Goal: Task Accomplishment & Management: Manage account settings

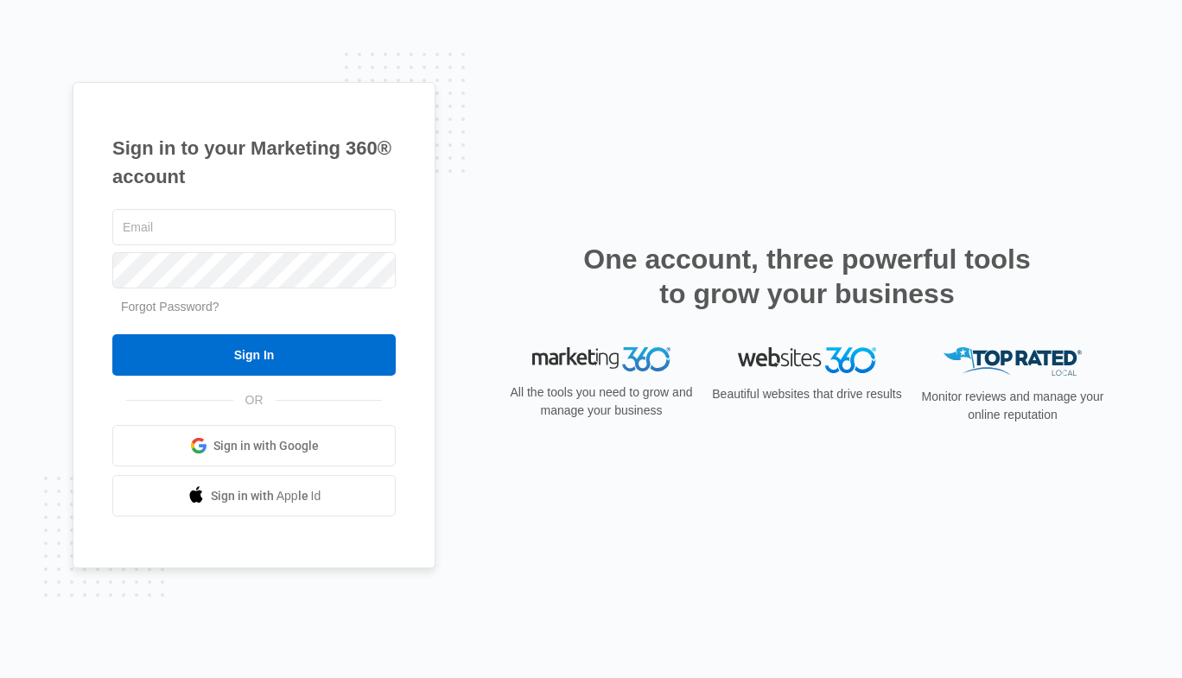
click at [264, 220] on input "text" at bounding box center [253, 227] width 283 height 36
type input "[EMAIL_ADDRESS][DOMAIN_NAME]"
click at [228, 345] on input "Sign In" at bounding box center [253, 354] width 283 height 41
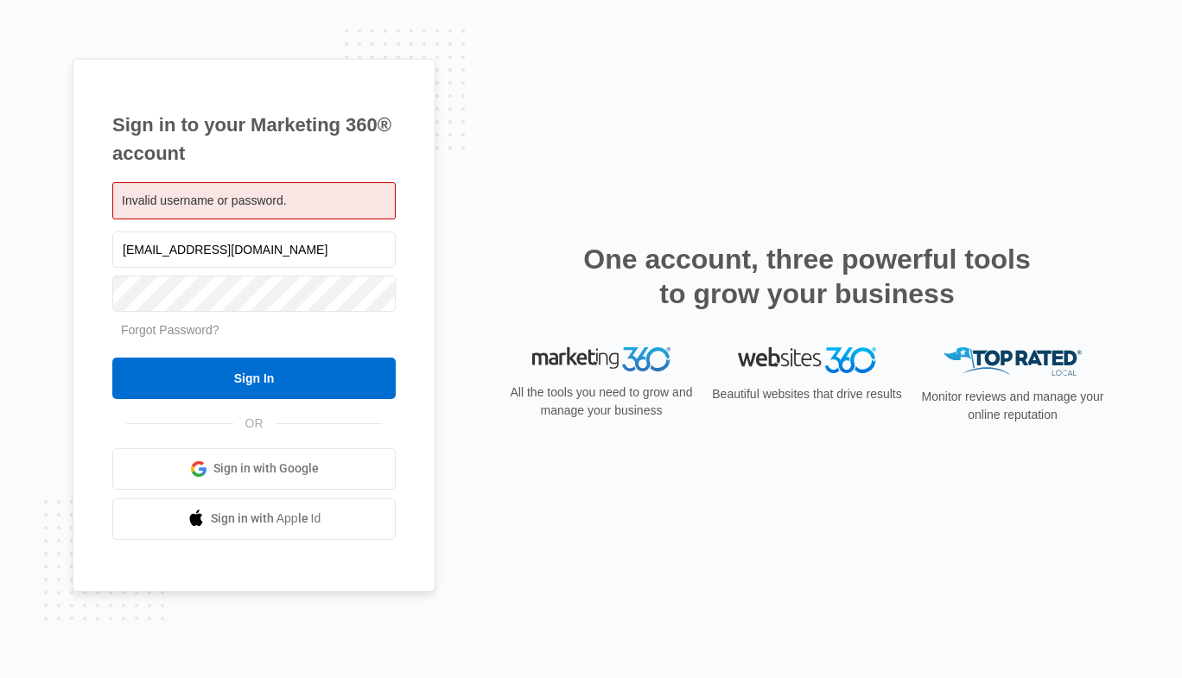
click at [258, 202] on span "Invalid username or password." at bounding box center [204, 201] width 165 height 14
click at [237, 366] on input "Sign In" at bounding box center [253, 378] width 283 height 41
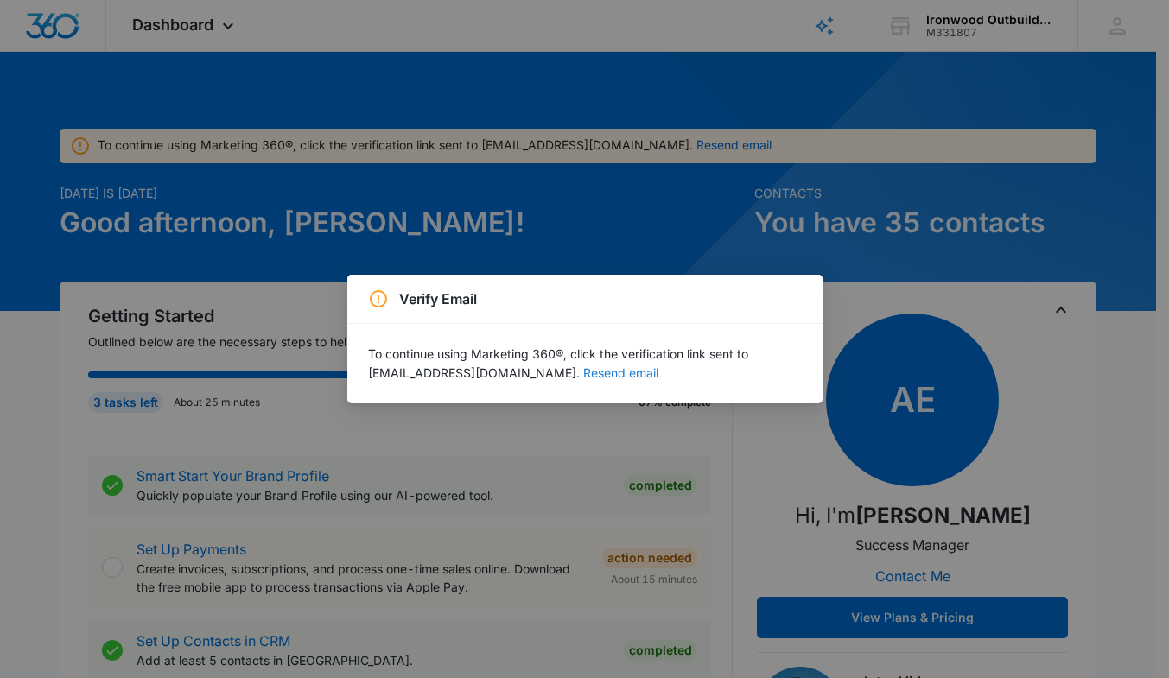
click at [583, 375] on button "Resend email" at bounding box center [620, 373] width 75 height 12
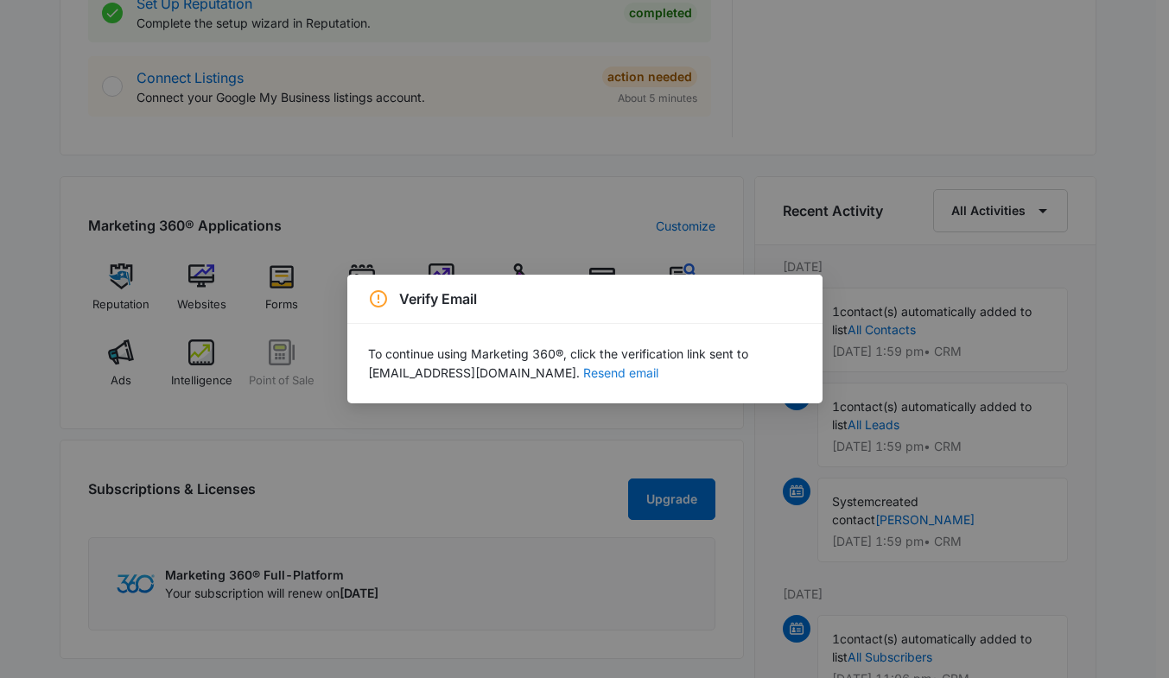
scroll to position [1037, 0]
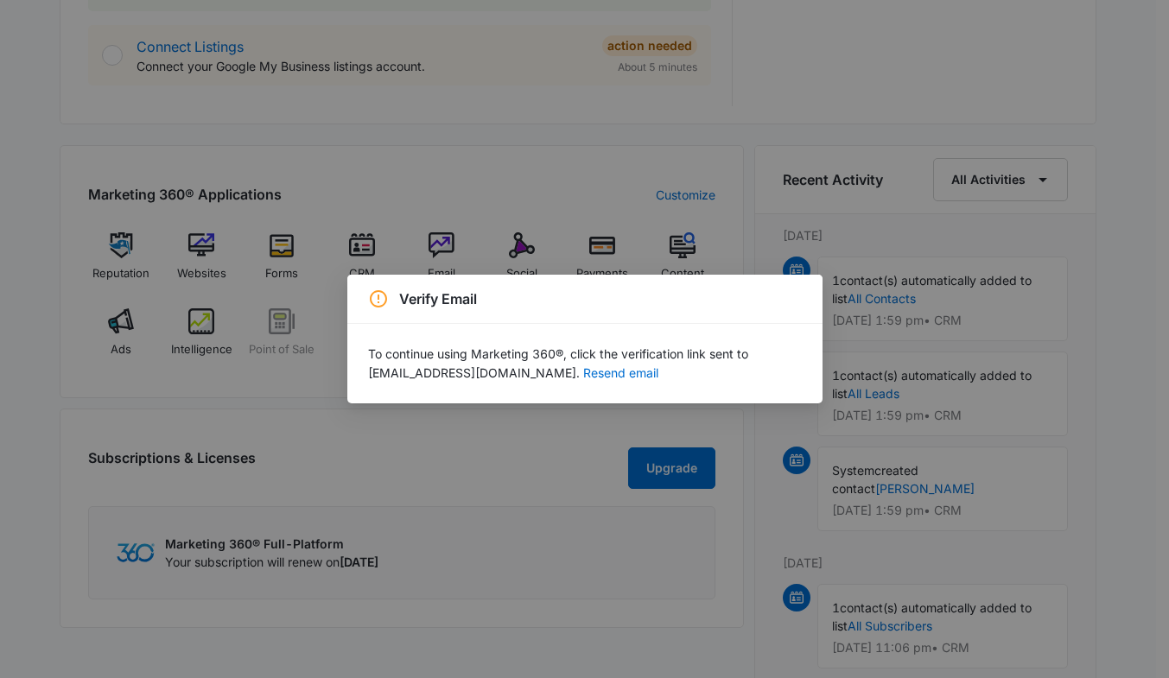
click at [522, 478] on div "Verify Email To continue using Marketing 360®, click the verification link sent…" at bounding box center [584, 339] width 1169 height 678
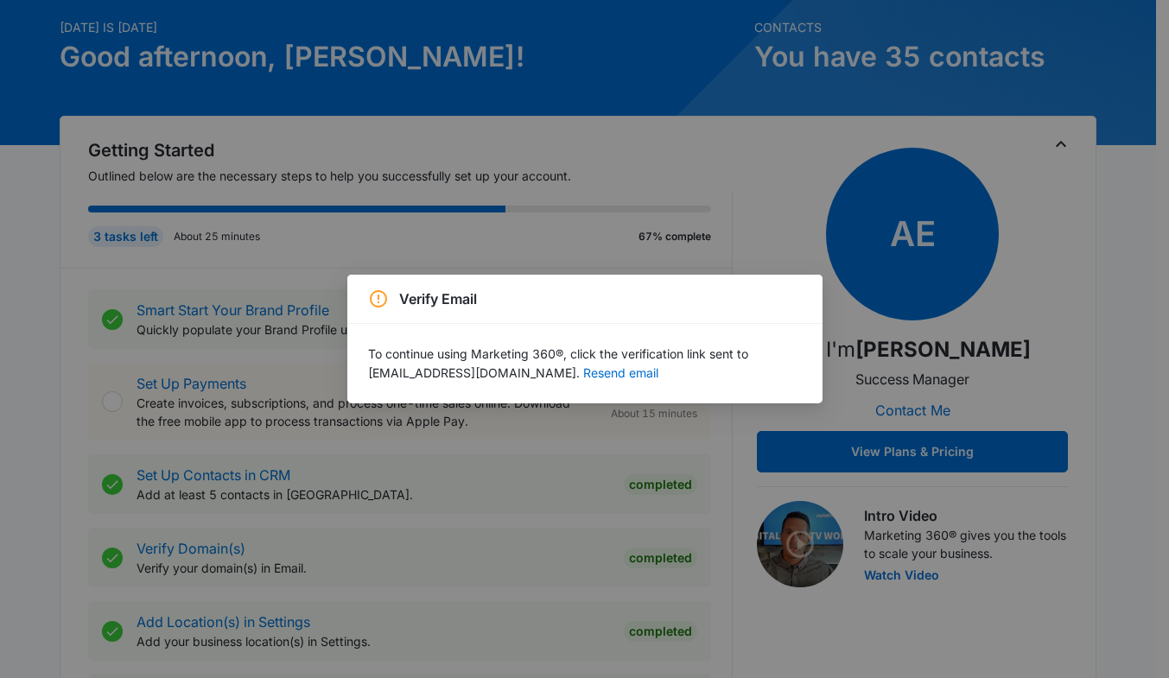
scroll to position [0, 0]
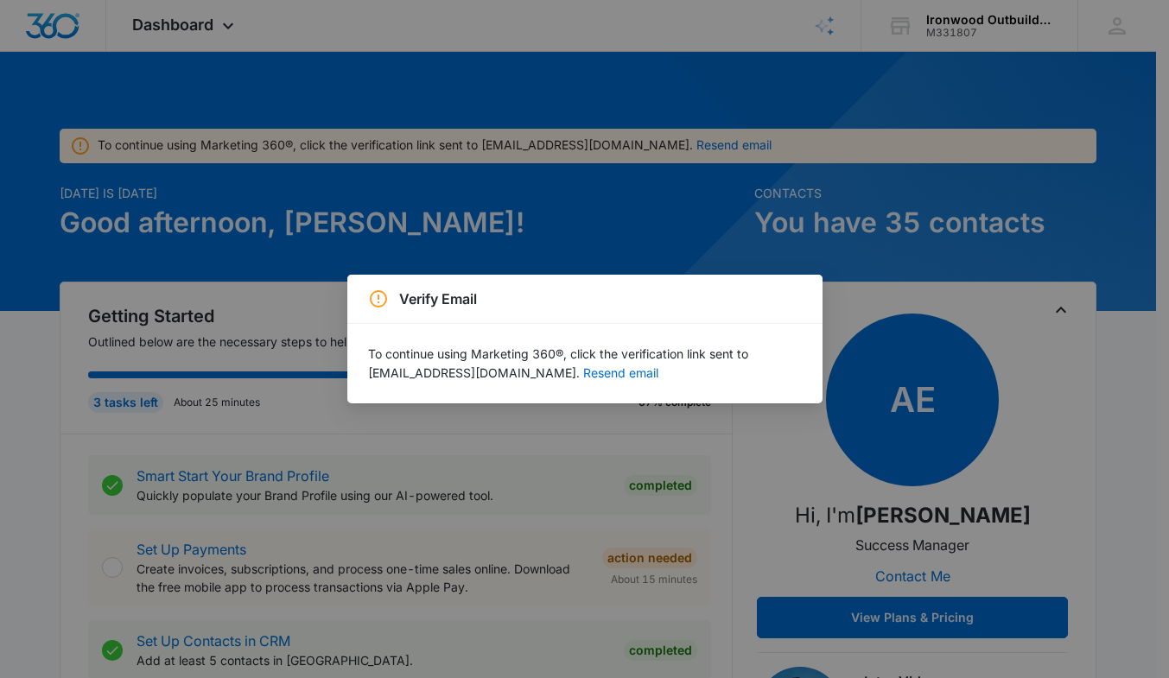
click at [546, 219] on div "Verify Email To continue using Marketing 360®, click the verification link sent…" at bounding box center [584, 339] width 1169 height 678
click at [972, 215] on div "Verify Email To continue using Marketing 360®, click the verification link sent…" at bounding box center [584, 339] width 1169 height 678
click at [766, 328] on div "To continue using Marketing 360®, click the verification link sent to travisupt…" at bounding box center [584, 364] width 475 height 80
click at [770, 308] on div "Verify Email" at bounding box center [585, 299] width 434 height 21
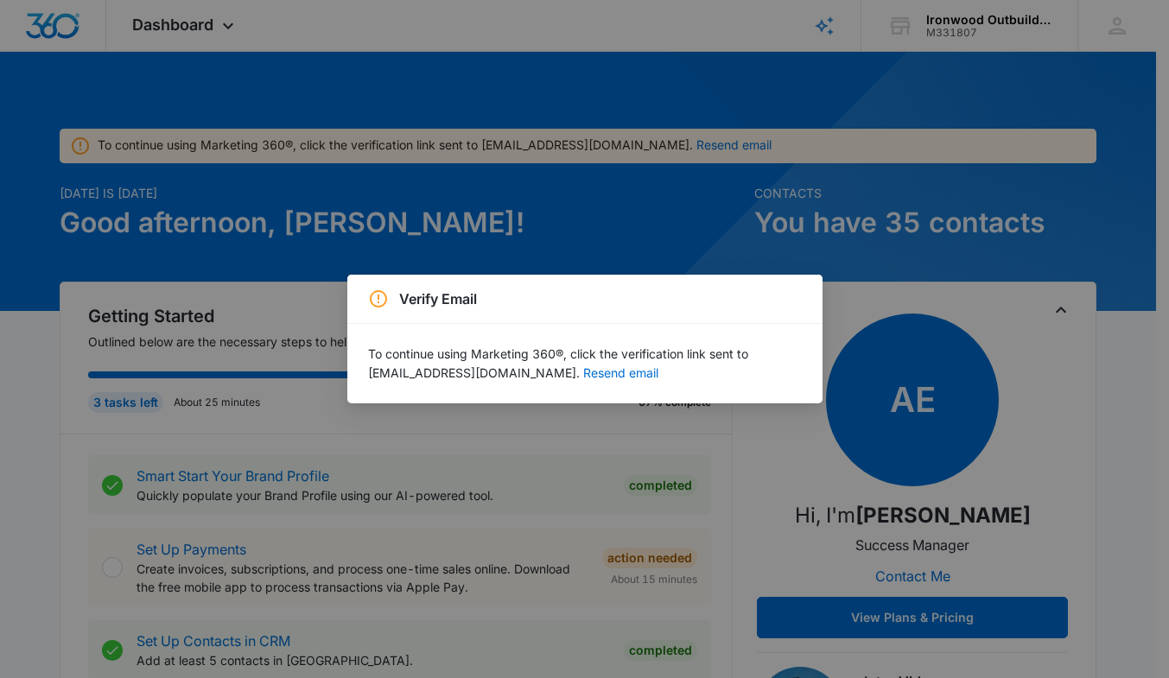
click at [773, 236] on div "Verify Email To continue using Marketing 360®, click the verification link sent…" at bounding box center [584, 339] width 1169 height 678
drag, startPoint x: 773, startPoint y: 236, endPoint x: 714, endPoint y: 227, distance: 59.4
click at [714, 227] on div "Verify Email To continue using Marketing 360®, click the verification link sent…" at bounding box center [584, 339] width 1169 height 678
click at [713, 226] on div "Verify Email To continue using Marketing 360®, click the verification link sent…" at bounding box center [584, 339] width 1169 height 678
click at [713, 224] on div "Verify Email To continue using Marketing 360®, click the verification link sent…" at bounding box center [584, 339] width 1169 height 678
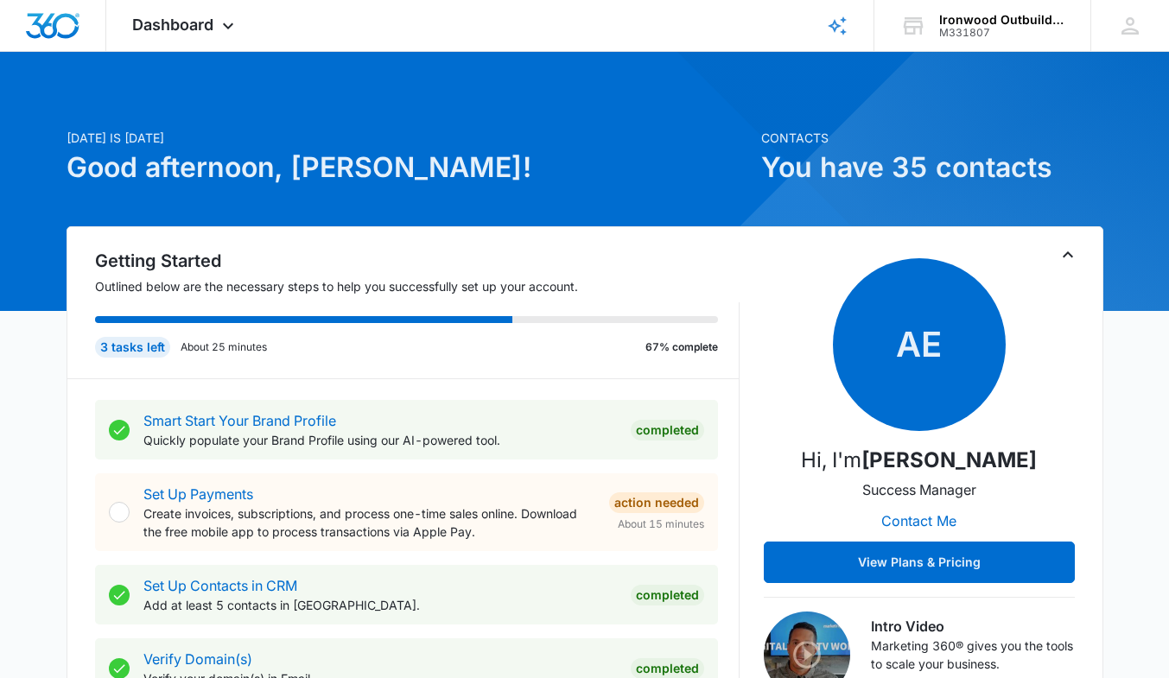
click at [896, 172] on h1 "You have 35 contacts" at bounding box center [932, 167] width 342 height 41
click at [220, 22] on icon at bounding box center [228, 26] width 21 height 21
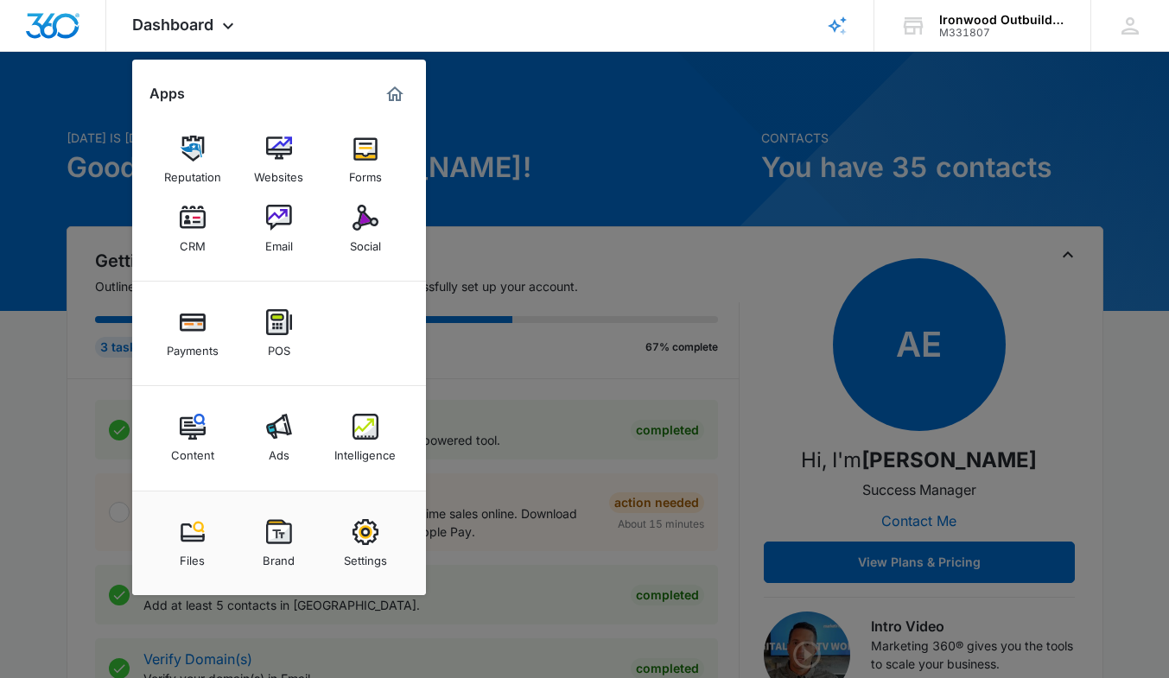
click at [376, 164] on div "Forms" at bounding box center [365, 173] width 33 height 22
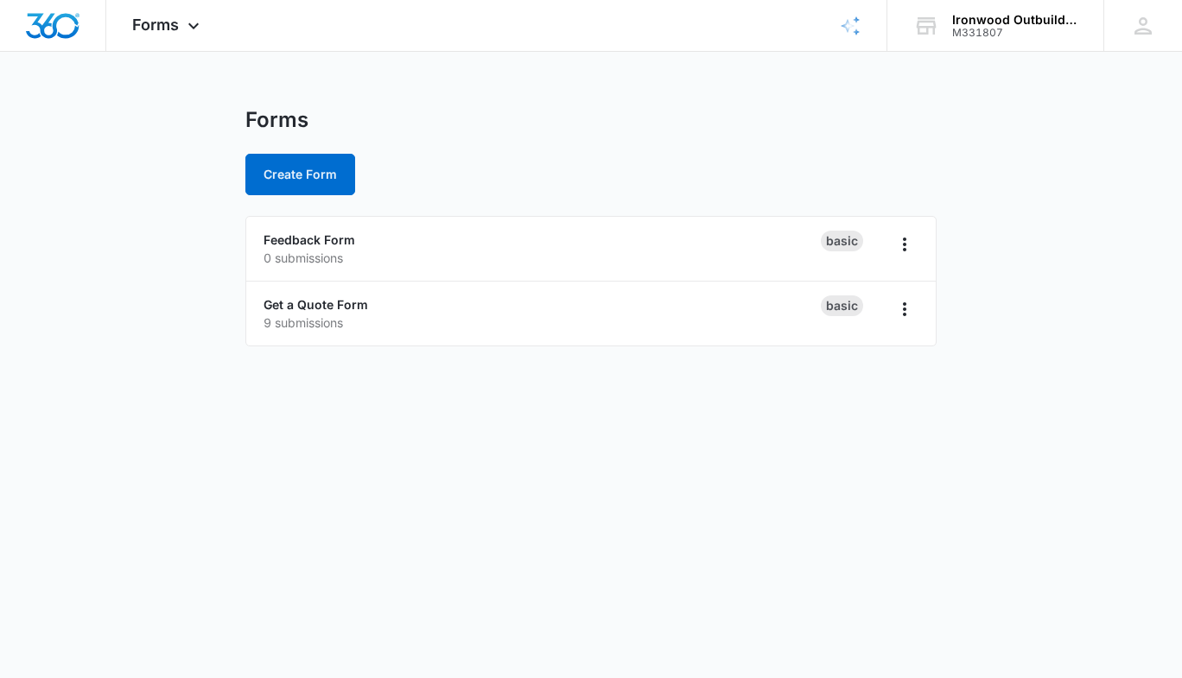
click at [322, 322] on p "9 submissions" at bounding box center [542, 323] width 557 height 18
click at [532, 322] on p "9 submissions" at bounding box center [542, 323] width 557 height 18
click at [532, 321] on p "9 submissions" at bounding box center [542, 323] width 557 height 18
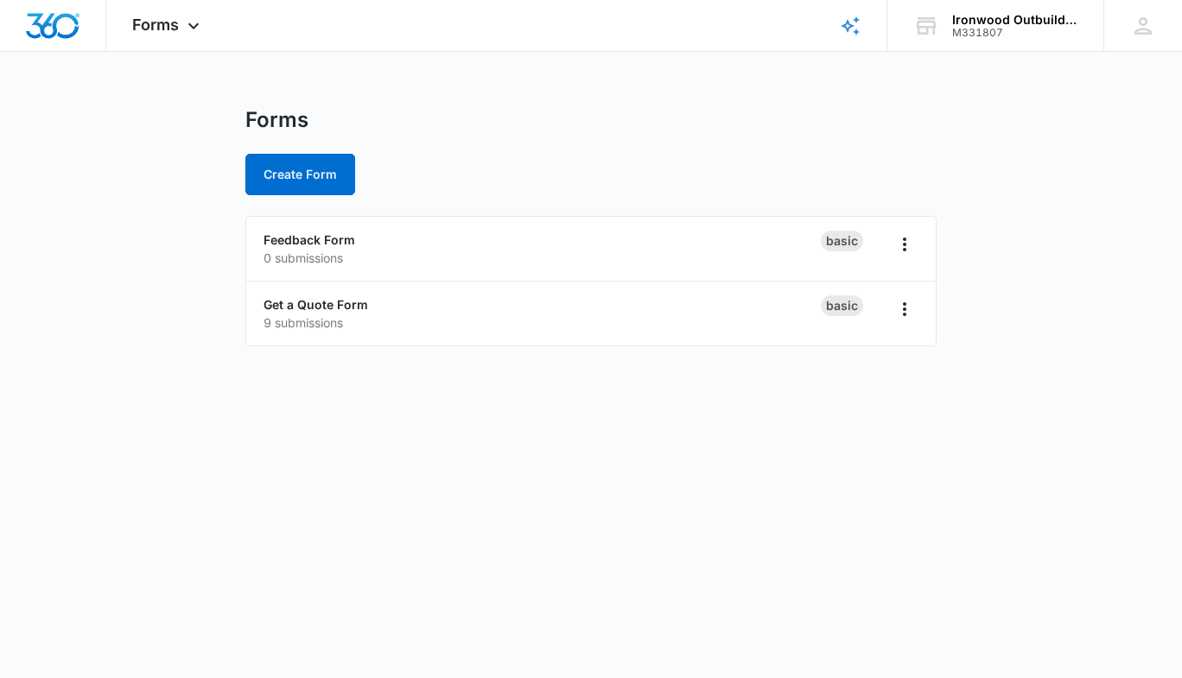
click at [192, 26] on icon at bounding box center [193, 26] width 21 height 21
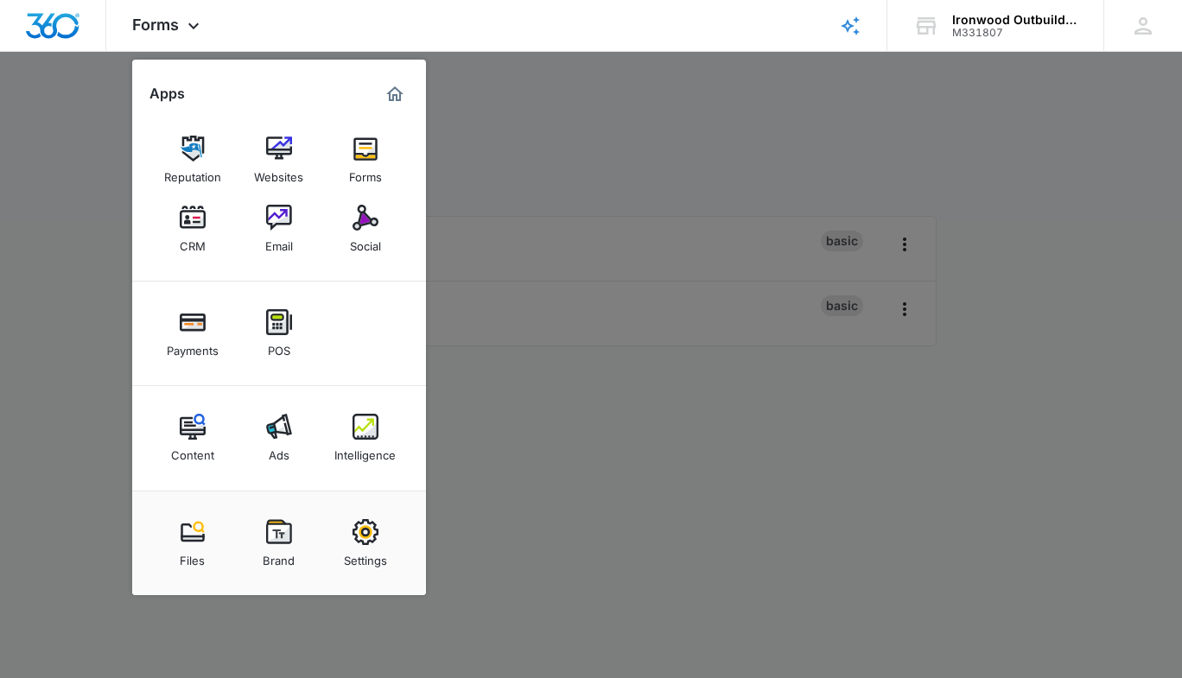
click at [279, 244] on div "Email" at bounding box center [279, 242] width 28 height 22
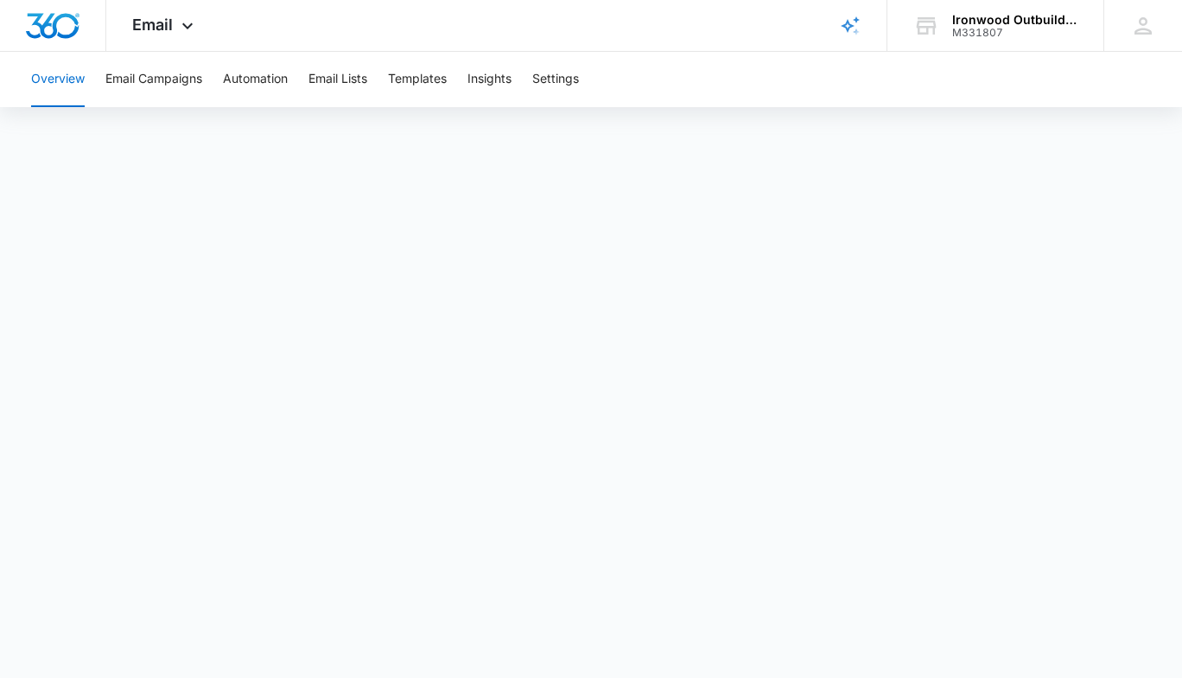
click at [173, 22] on div "Email Apps Reputation Websites Forms CRM Email Social Payments POS Content Ads …" at bounding box center [165, 25] width 118 height 51
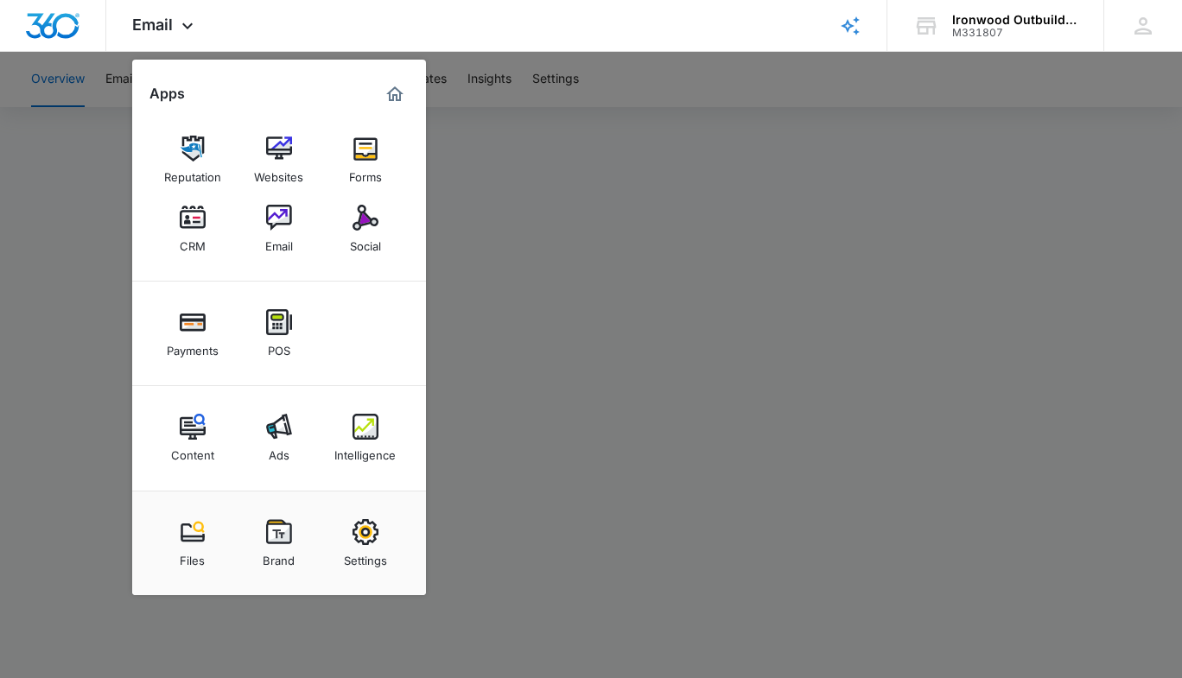
click at [197, 542] on img at bounding box center [193, 532] width 26 height 26
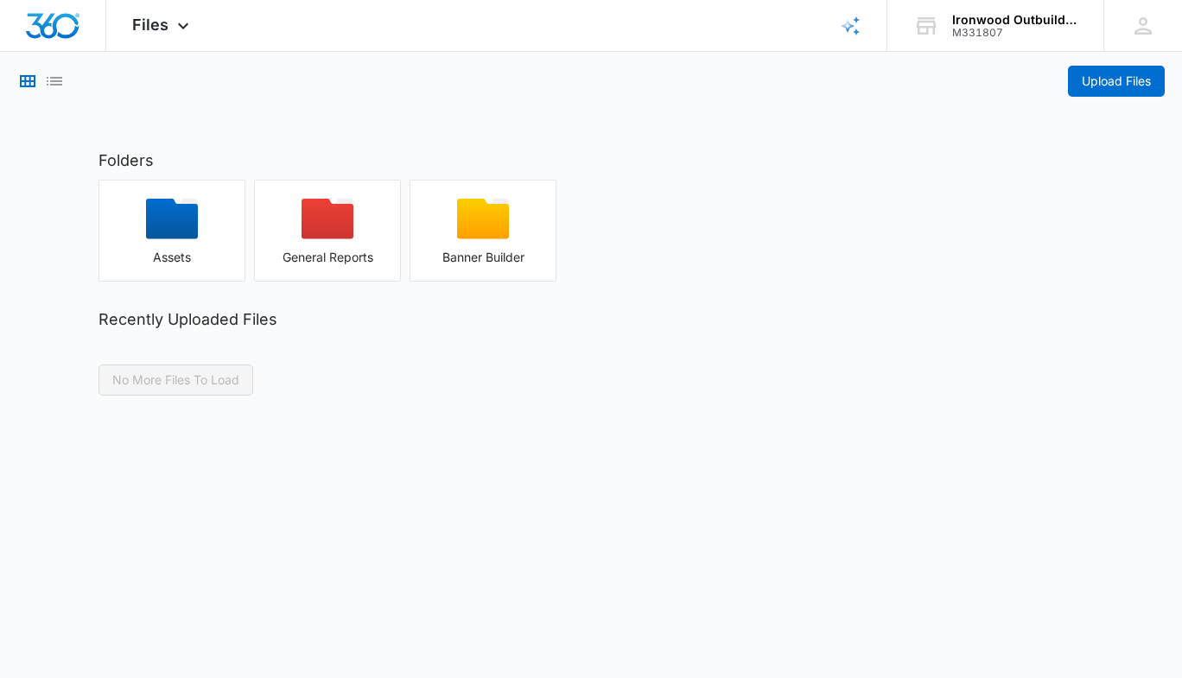
click at [173, 22] on icon at bounding box center [183, 26] width 21 height 21
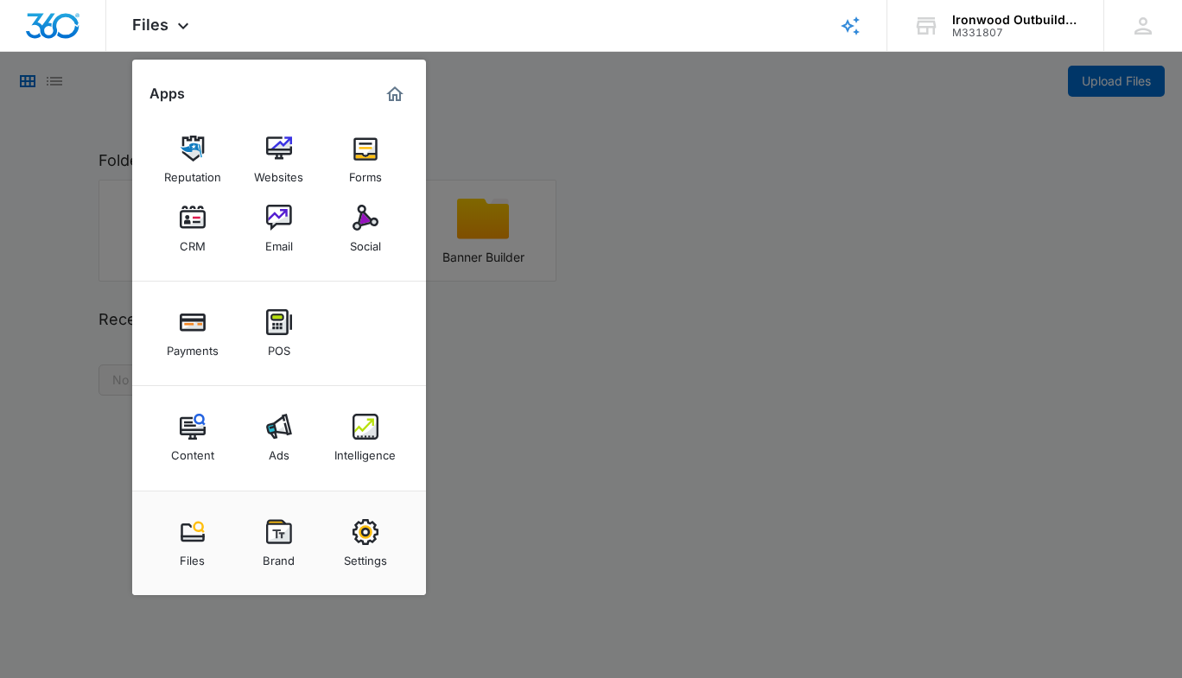
click at [621, 121] on div at bounding box center [591, 339] width 1182 height 678
